Goal: Task Accomplishment & Management: Use online tool/utility

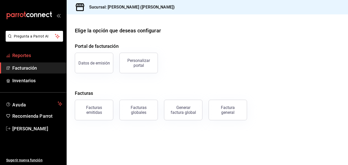
click at [35, 52] on link "Reportes" at bounding box center [33, 55] width 66 height 11
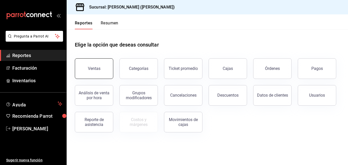
click at [88, 68] on button "Ventas" at bounding box center [94, 68] width 38 height 21
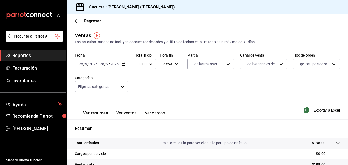
click at [52, 59] on link "Reportes" at bounding box center [33, 55] width 66 height 11
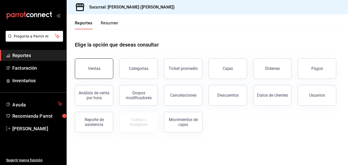
click at [98, 64] on button "Ventas" at bounding box center [94, 68] width 38 height 21
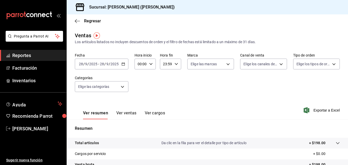
click at [122, 66] on div "[DATE] [DATE] - [DATE] [DATE]" at bounding box center [102, 63] width 54 height 11
click at [149, 92] on div "Fecha 2025-09-28 28 / 9 / 2025 - 2025-09-28 28 / 9 / 2025 Hora inicio 00:00 Hor…" at bounding box center [207, 75] width 265 height 45
click at [123, 65] on icon "button" at bounding box center [124, 64] width 4 height 4
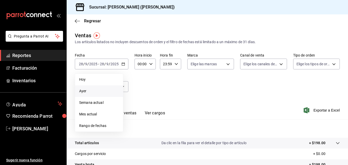
click at [85, 90] on span "Ayer" at bounding box center [99, 90] width 40 height 5
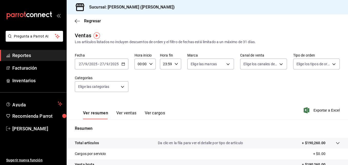
click at [148, 61] on div "00:00 Hora inicio" at bounding box center [145, 63] width 21 height 11
click at [138, 84] on button "01" at bounding box center [139, 89] width 8 height 10
type input "01:00"
click at [138, 84] on button "05" at bounding box center [139, 87] width 8 height 10
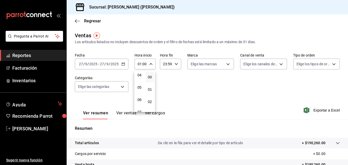
type input "05:00"
click at [204, 91] on div at bounding box center [174, 82] width 348 height 165
click at [127, 112] on button "Ver ventas" at bounding box center [126, 114] width 20 height 9
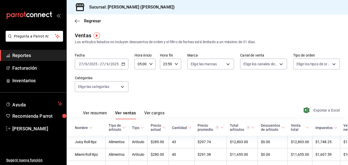
click at [320, 110] on span "Exportar a Excel" at bounding box center [322, 110] width 35 height 6
click at [321, 110] on span "Exportar a Excel" at bounding box center [322, 110] width 35 height 6
click at [322, 14] on div "Sucursal: [PERSON_NAME] ([PERSON_NAME])" at bounding box center [207, 7] width 281 height 14
drag, startPoint x: 317, startPoint y: 0, endPoint x: 205, endPoint y: 27, distance: 116.0
click at [205, 27] on div "Regresar" at bounding box center [207, 20] width 281 height 13
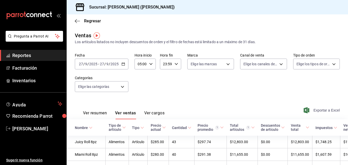
click at [321, 111] on span "Exportar a Excel" at bounding box center [322, 110] width 35 height 6
click at [28, 55] on span "Reportes" at bounding box center [37, 55] width 50 height 7
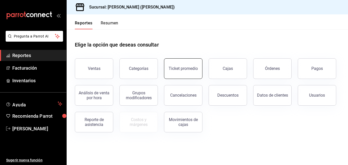
click at [190, 76] on button "Ticket promedio" at bounding box center [183, 68] width 38 height 21
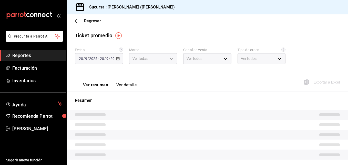
type input "3e284276-a834-4a39-bc59-2edda2d06158"
type input "PARROT,UBER_EATS,RAPPI,DIDI_FOOD,ONLINE"
type input "e22fa5c9-a89e-41b0-8860-3ae797de52dc,d5ed7011-f835-4d0c-a8fc-5f0f01446209,0cbc4…"
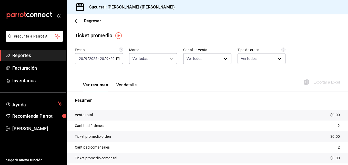
click at [113, 58] on input "2025" at bounding box center [114, 58] width 9 height 4
click at [119, 56] on div "[DATE] [DATE] - [DATE] [DATE]" at bounding box center [99, 58] width 48 height 11
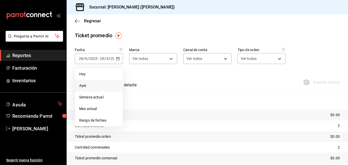
click at [81, 86] on span "Ayer" at bounding box center [98, 85] width 39 height 5
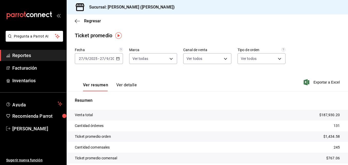
click at [74, 21] on div "Regresar" at bounding box center [207, 20] width 281 height 13
click at [75, 21] on icon "button" at bounding box center [77, 21] width 5 height 5
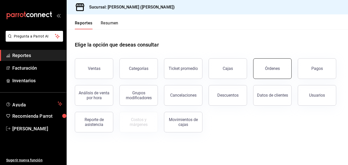
click at [277, 74] on button "Órdenes" at bounding box center [272, 68] width 38 height 21
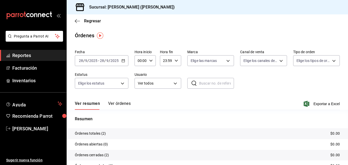
click at [124, 62] on \(Stroke\) "button" at bounding box center [123, 60] width 3 height 3
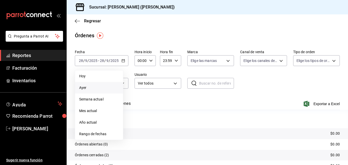
click at [106, 85] on li "Ayer" at bounding box center [99, 88] width 48 height 12
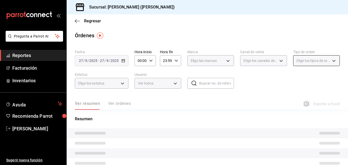
click at [318, 62] on span "Elige los tipos de orden" at bounding box center [314, 60] width 34 height 5
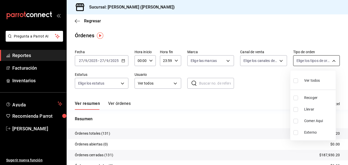
click at [325, 60] on body "Pregunta a Parrot AI Reportes Facturación Inventarios Ayuda Recomienda Parrot E…" at bounding box center [174, 82] width 348 height 165
click at [308, 108] on span "Llevar" at bounding box center [318, 108] width 29 height 5
type input "d5ed7011-f835-4d0c-a8fc-5f0f01446209"
checkbox input "true"
click at [81, 21] on div at bounding box center [174, 82] width 348 height 165
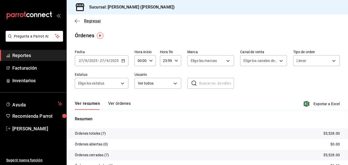
click at [79, 22] on icon "button" at bounding box center [77, 21] width 5 height 5
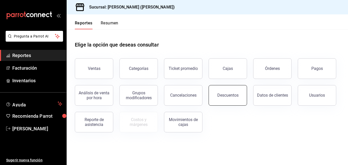
click at [230, 92] on button "Descuentos" at bounding box center [228, 95] width 38 height 21
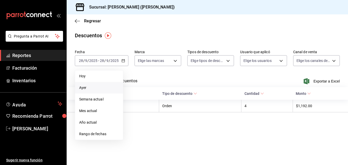
click at [94, 90] on li "Ayer" at bounding box center [99, 88] width 48 height 12
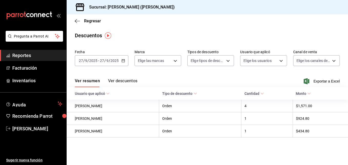
click at [133, 82] on button "Ver descuentos" at bounding box center [122, 82] width 29 height 9
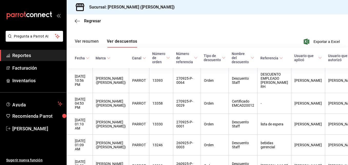
scroll to position [39, 0]
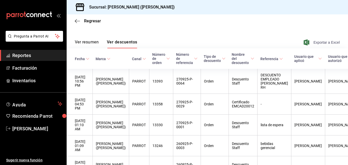
click at [317, 42] on span "Exportar a Excel" at bounding box center [322, 42] width 35 height 6
click at [80, 22] on span "Regresar" at bounding box center [88, 20] width 26 height 5
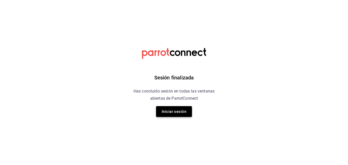
click at [168, 112] on button "Iniciar sesión" at bounding box center [174, 111] width 36 height 11
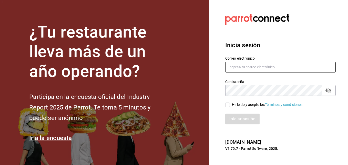
type input "coronadoesme988@gmail.com"
click at [226, 104] on input "He leído y acepto los Términos y condiciones." at bounding box center [227, 104] width 5 height 5
checkbox input "true"
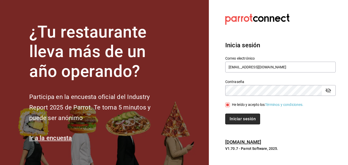
click at [235, 119] on button "Iniciar sesión" at bounding box center [242, 118] width 35 height 11
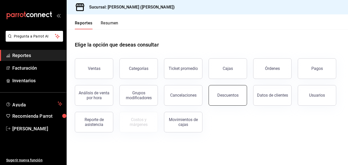
click at [223, 93] on div "Descuentos" at bounding box center [227, 95] width 21 height 5
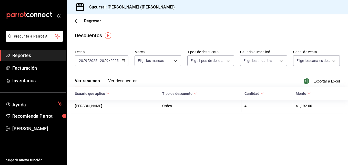
click at [123, 64] on div "[DATE] [DATE] - [DATE] [DATE]" at bounding box center [102, 60] width 54 height 11
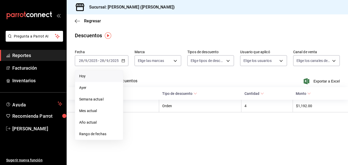
click at [103, 79] on li "Hoy" at bounding box center [99, 76] width 48 height 12
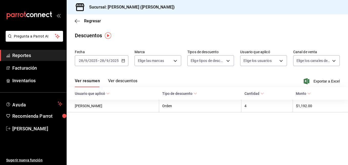
click at [127, 82] on button "Ver descuentos" at bounding box center [122, 82] width 29 height 9
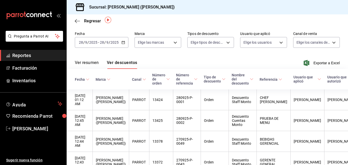
scroll to position [16, 0]
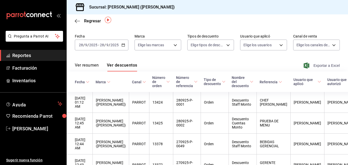
click at [328, 65] on span "Exportar a Excel" at bounding box center [322, 65] width 35 height 6
